Goal: Task Accomplishment & Management: Complete application form

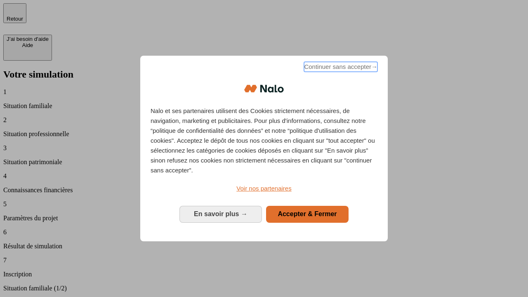
click at [340, 68] on span "Continuer sans accepter →" at bounding box center [340, 67] width 73 height 10
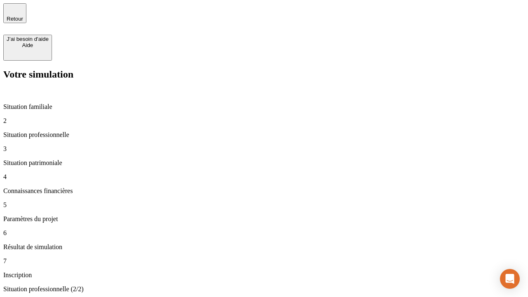
type input "30 000"
type input "1 000"
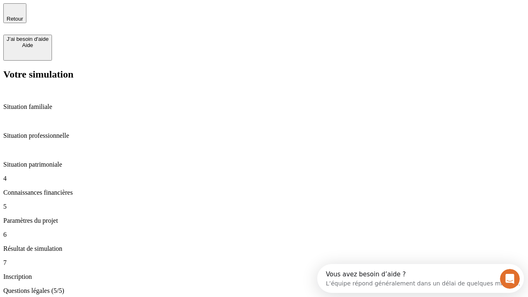
type input "40"
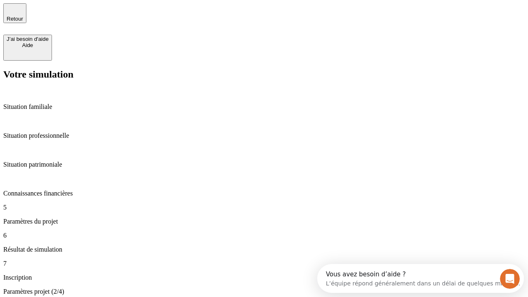
type input "200 000"
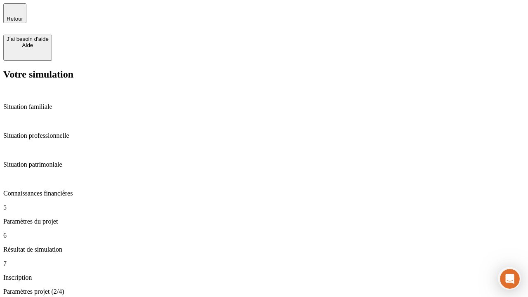
type input "640"
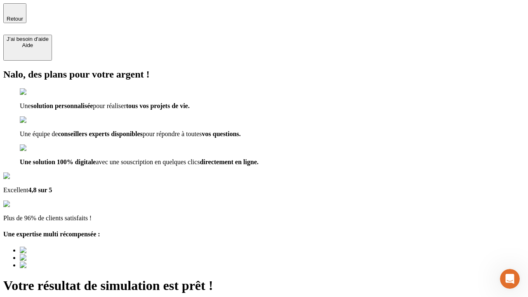
type input "[EMAIL_ADDRESS][DOMAIN_NAME]"
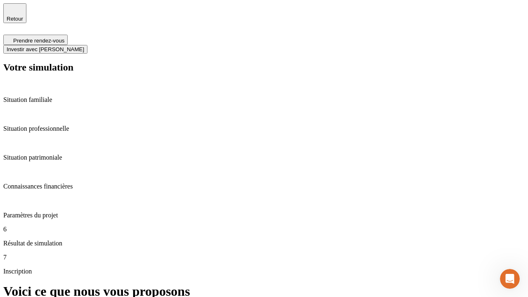
click at [84, 46] on span "Investir avec [PERSON_NAME]" at bounding box center [46, 49] width 78 height 6
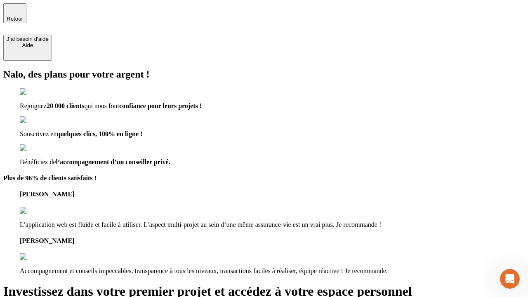
type input "[EMAIL_ADDRESS][DOMAIN_NAME]"
